Goal: Entertainment & Leisure: Browse casually

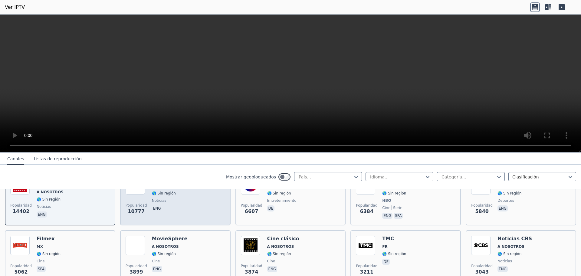
scroll to position [61, 0]
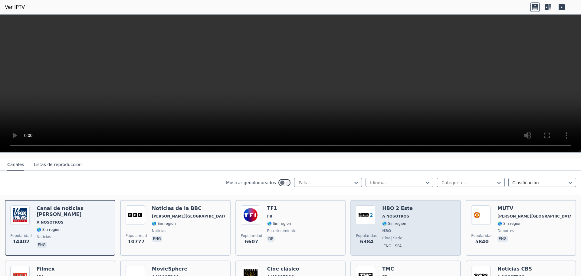
click at [399, 214] on font "A NOSOTROS" at bounding box center [395, 216] width 27 height 4
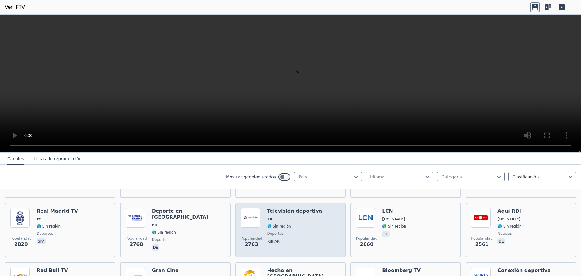
scroll to position [182, 0]
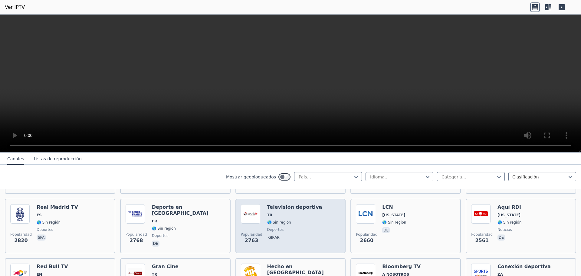
click at [288, 212] on span "TR" at bounding box center [294, 214] width 55 height 5
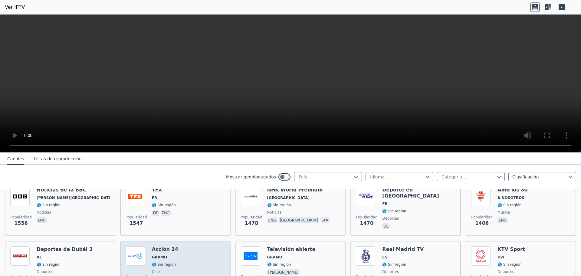
scroll to position [454, 0]
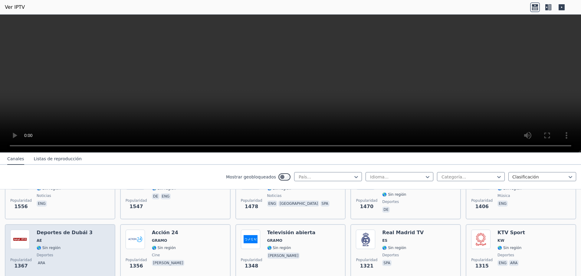
click at [74, 231] on div "Deportes de Dubái 3 AE 🌎 Sin región deportes ara" at bounding box center [65, 251] width 56 height 44
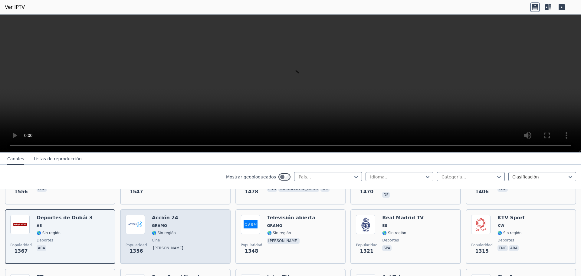
scroll to position [484, 0]
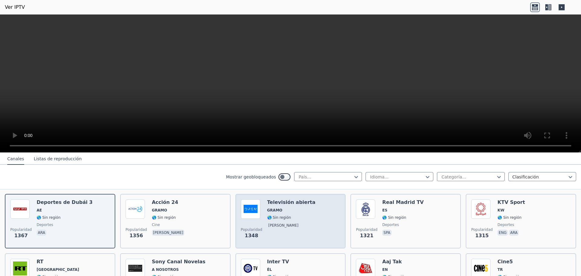
click at [292, 199] on font "Televisión abierta" at bounding box center [291, 202] width 48 height 6
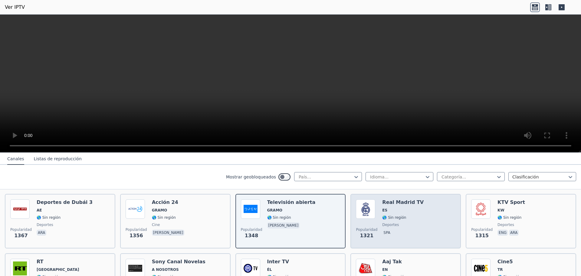
click at [401, 199] on font "Real Madrid TV" at bounding box center [402, 202] width 41 height 6
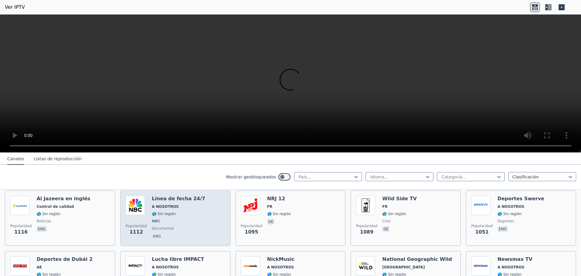
scroll to position [696, 0]
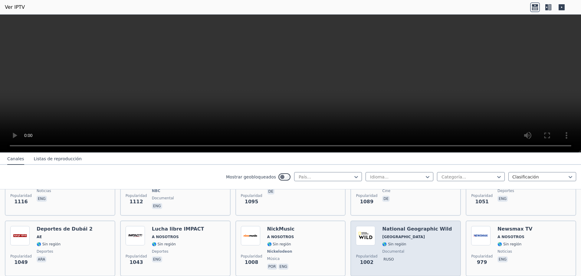
click at [399, 226] on font "National Geographic Wild" at bounding box center [417, 229] width 70 height 6
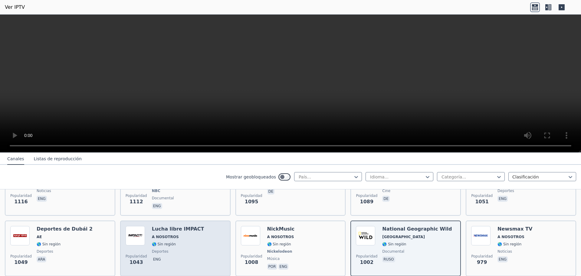
click at [186, 226] on font "Lucha libre IMPACT" at bounding box center [178, 229] width 52 height 6
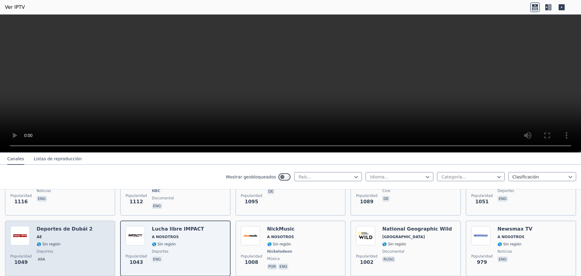
click at [65, 226] on font "Deportes de Dubái 2" at bounding box center [65, 229] width 56 height 6
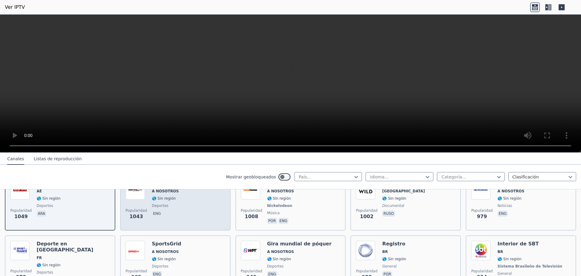
scroll to position [757, 0]
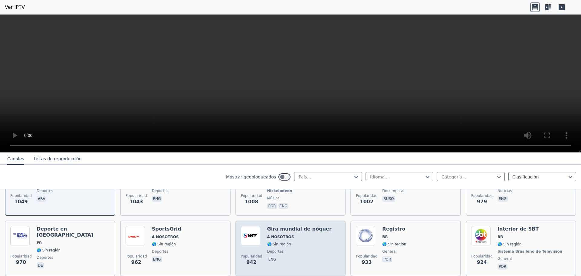
click at [300, 227] on div "Gira mundial de póquer A NOSOTROS 🌎 Sin región deportes eng" at bounding box center [299, 248] width 64 height 45
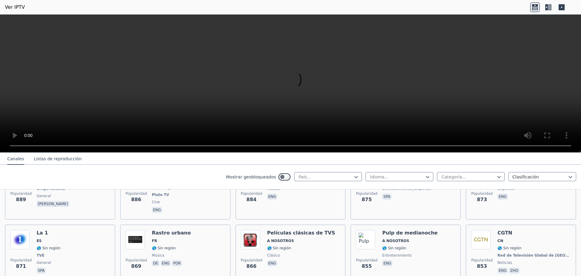
scroll to position [938, 0]
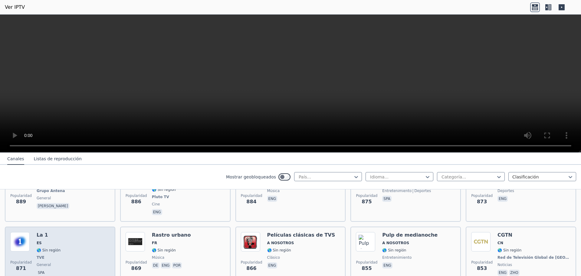
click at [53, 232] on div "La 1 ES 🌎 Sin región TVE general spa" at bounding box center [49, 254] width 24 height 45
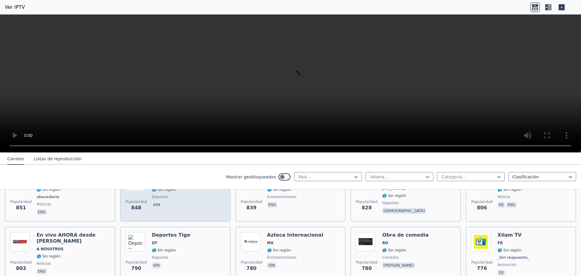
scroll to position [1029, 0]
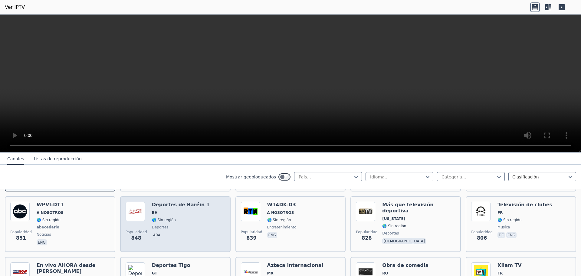
click at [192, 217] on span "🌎 Sin región" at bounding box center [181, 219] width 58 height 5
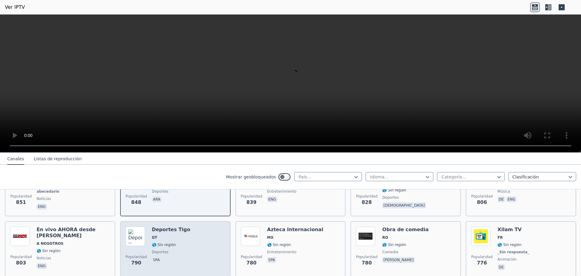
scroll to position [1090, 0]
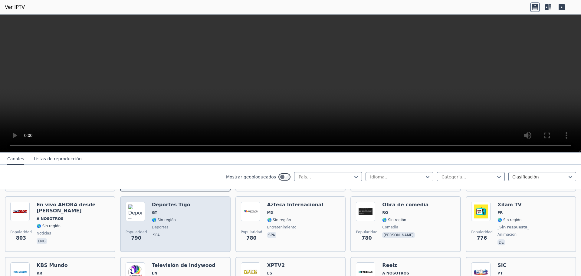
click at [182, 202] on div "Popularidad 790 Deportes Tigo GT 🌎 Sin región deportes spa" at bounding box center [176, 224] width 100 height 45
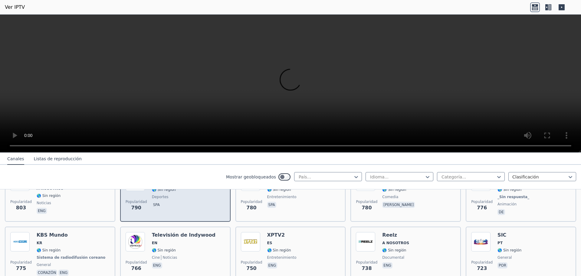
scroll to position [1150, 0]
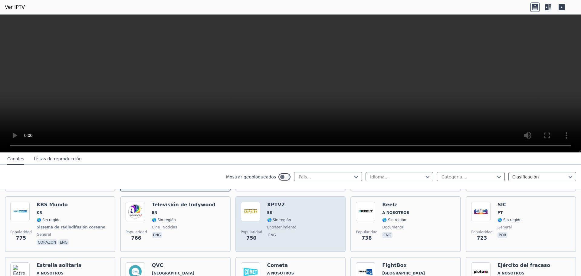
click at [271, 210] on span "ES" at bounding box center [281, 212] width 29 height 5
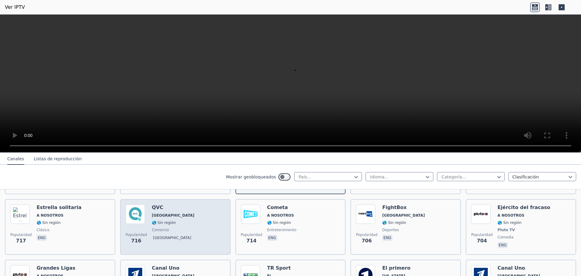
scroll to position [1211, 0]
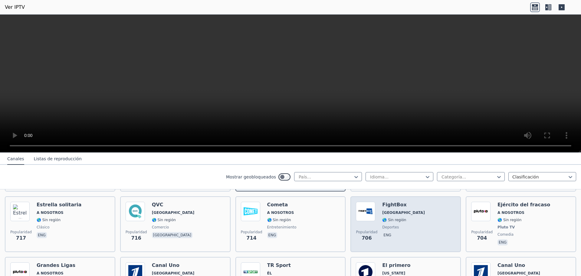
click at [389, 210] on font "[GEOGRAPHIC_DATA]" at bounding box center [403, 212] width 43 height 4
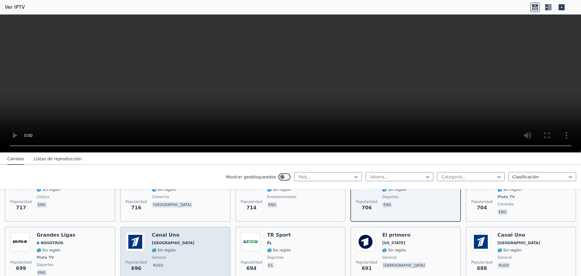
scroll to position [1271, 0]
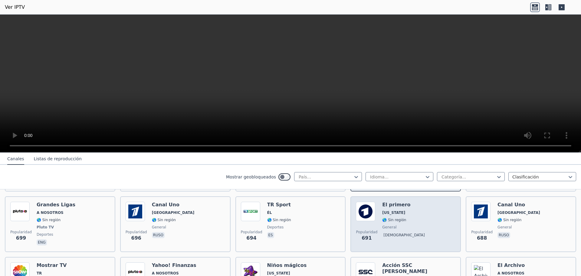
click at [397, 202] on div "El primero [US_STATE] 🌎 Sin región general [DEMOGRAPHIC_DATA]" at bounding box center [404, 224] width 45 height 45
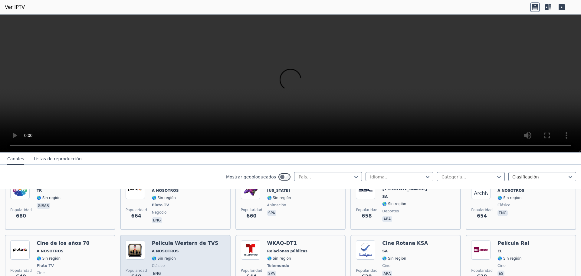
scroll to position [1362, 0]
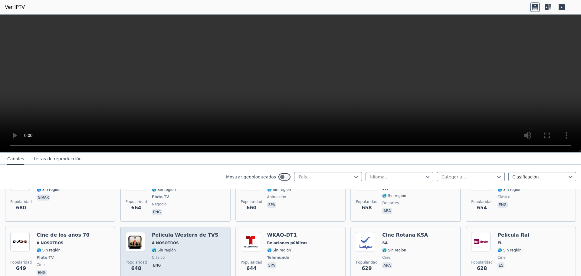
click at [192, 232] on font "Película Western de TVS" at bounding box center [185, 235] width 67 height 6
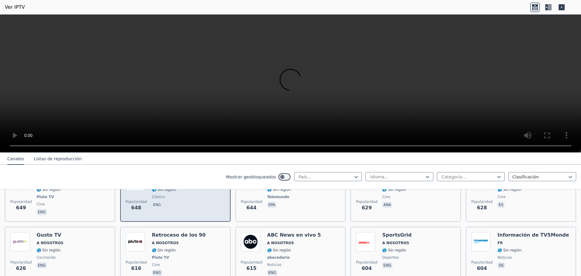
scroll to position [1453, 0]
